Goal: Navigation & Orientation: Find specific page/section

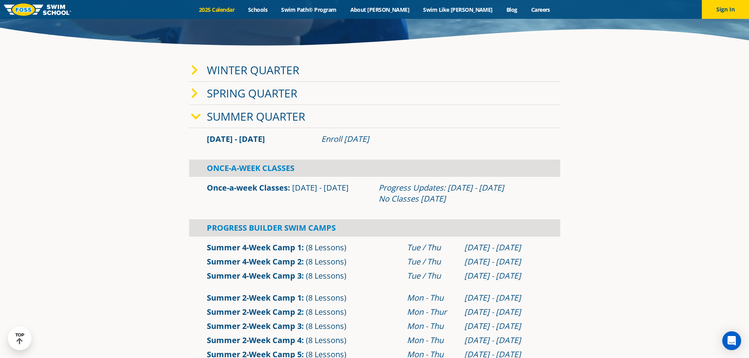
click at [195, 112] on icon at bounding box center [196, 116] width 10 height 11
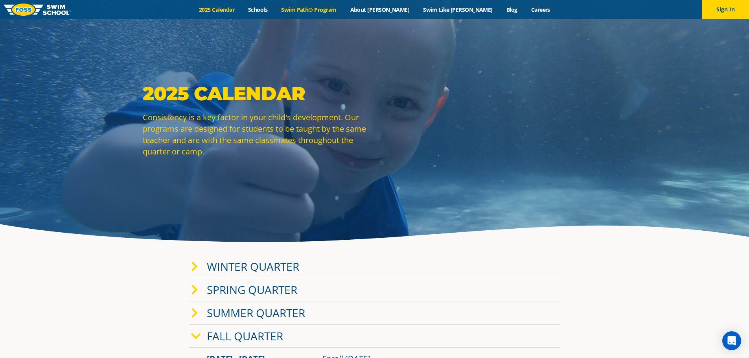
click at [322, 10] on link "Swim Path® Program" at bounding box center [308, 9] width 69 height 7
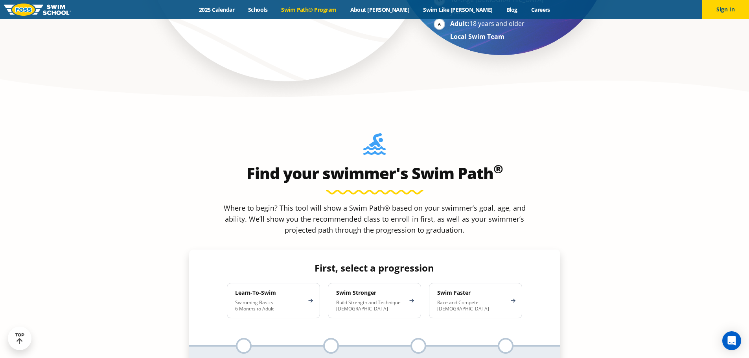
scroll to position [668, 0]
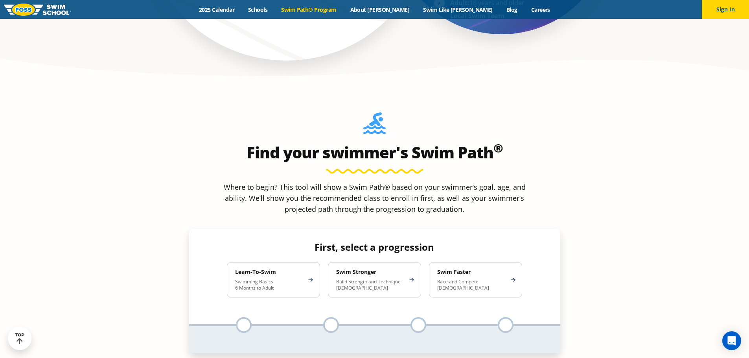
click at [246, 317] on div at bounding box center [244, 325] width 16 height 16
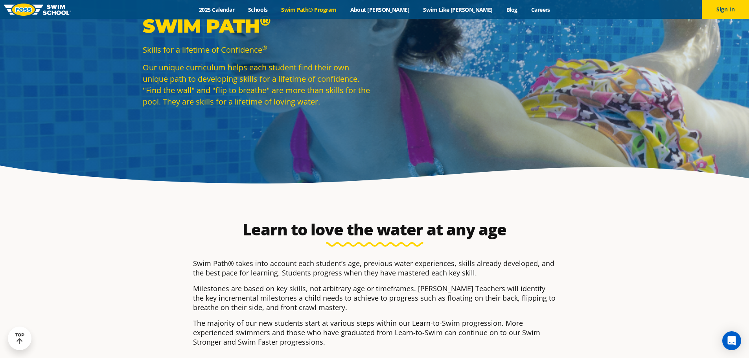
scroll to position [0, 0]
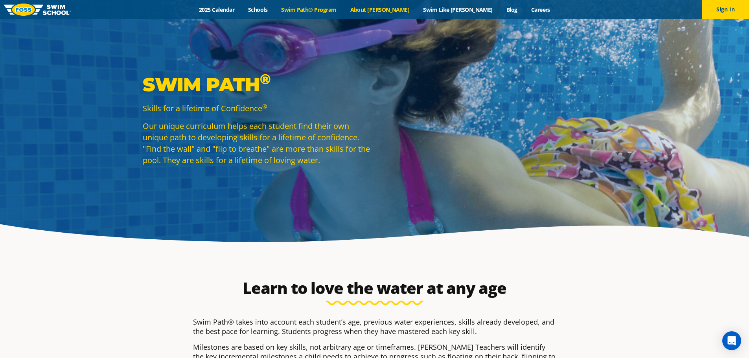
click at [396, 7] on link "About [PERSON_NAME]" at bounding box center [379, 9] width 73 height 7
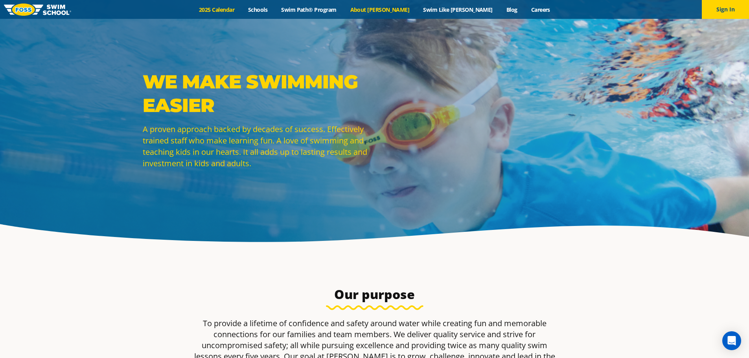
click at [241, 7] on link "2025 Calendar" at bounding box center [216, 9] width 49 height 7
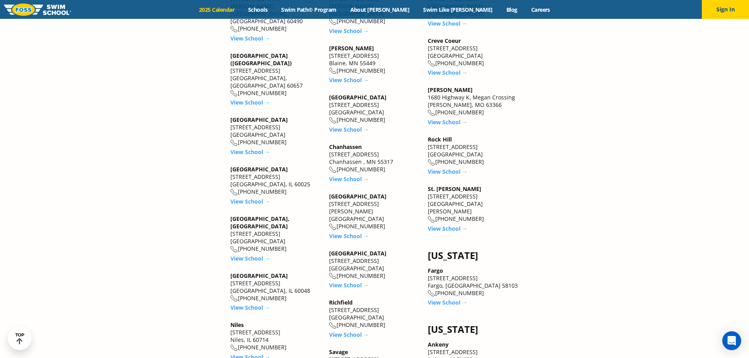
scroll to position [1258, 0]
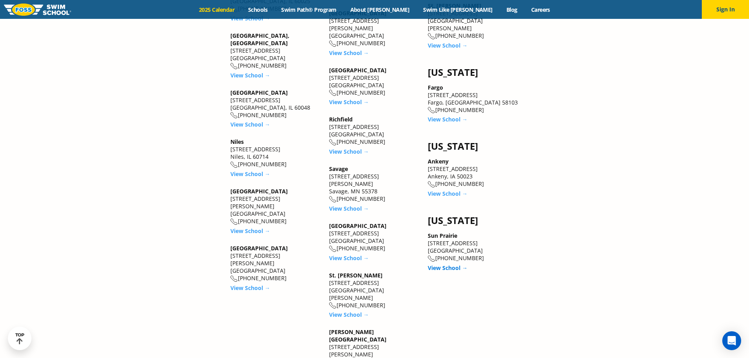
click at [449, 264] on link "View School →" at bounding box center [448, 267] width 40 height 7
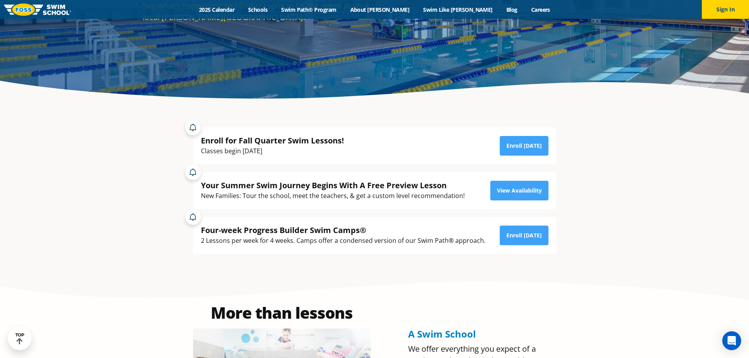
scroll to position [157, 0]
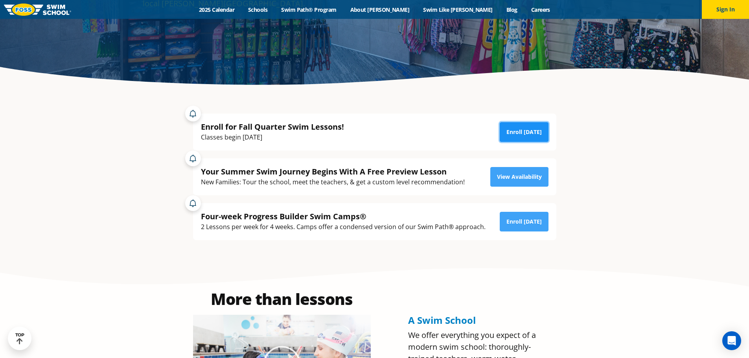
click at [530, 134] on link "Enroll [DATE]" at bounding box center [523, 132] width 49 height 20
